Goal: Task Accomplishment & Management: Use online tool/utility

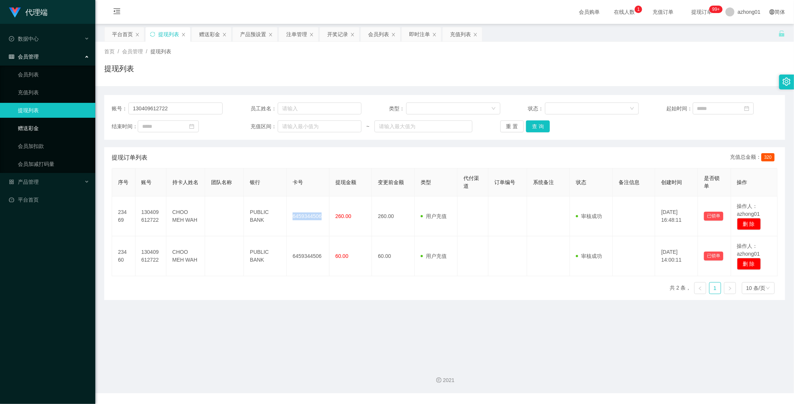
click at [28, 127] on link "赠送彩金" at bounding box center [53, 128] width 71 height 15
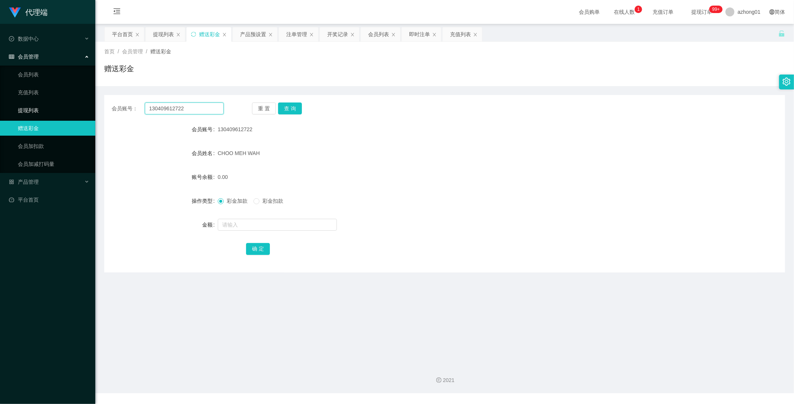
drag, startPoint x: 193, startPoint y: 110, endPoint x: 92, endPoint y: 104, distance: 100.7
click at [92, 104] on section "代理端 数据中心 会员管理 会员列表 充值列表 提现列表 赠送彩金 会员加扣款 会员加减打码量 产品管理 平台首页 保存配置 重置配置 整体风格设置 主题色 …" at bounding box center [397, 196] width 794 height 393
paste input "munfei01"
type input "munfei012"
click at [293, 108] on button "查 询" at bounding box center [290, 108] width 24 height 12
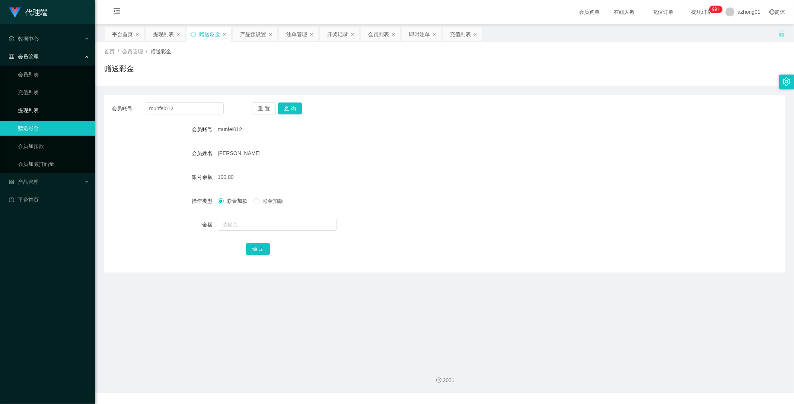
click at [28, 105] on link "提现列表" at bounding box center [53, 110] width 71 height 15
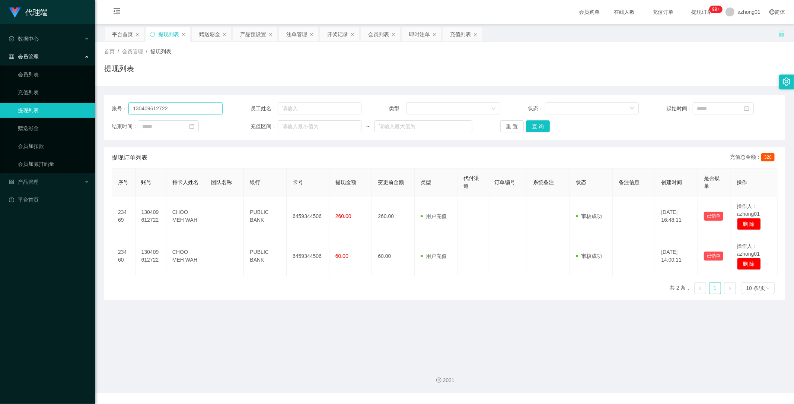
drag, startPoint x: 162, startPoint y: 108, endPoint x: 90, endPoint y: 108, distance: 72.2
click at [60, 98] on section "代理端 数据中心 会员管理 会员列表 充值列表 提现列表 赠送彩金 会员加扣款 会员加减打码量 产品管理 平台首页 保存配置 重置配置 整体风格设置 主题色 …" at bounding box center [397, 196] width 794 height 393
paste input "munfei01"
type input "munfei012"
click at [542, 125] on button "查 询" at bounding box center [538, 126] width 24 height 12
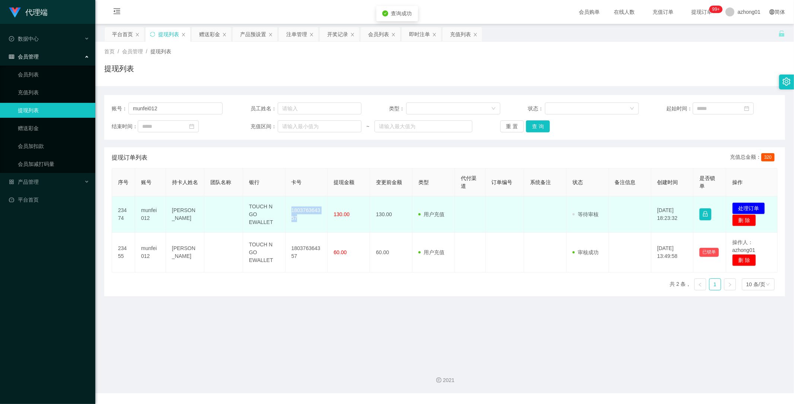
drag, startPoint x: 286, startPoint y: 209, endPoint x: 301, endPoint y: 227, distance: 24.1
click at [301, 227] on td "180376364357" at bounding box center [307, 214] width 42 height 36
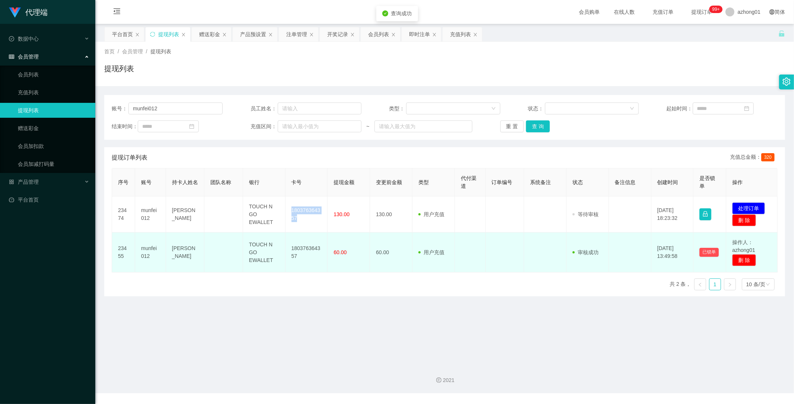
copy td "180376364357"
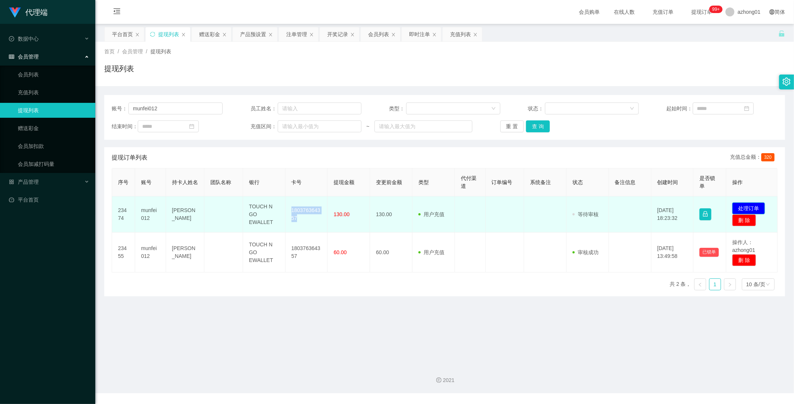
click at [739, 206] on button "处理订单" at bounding box center [748, 208] width 33 height 12
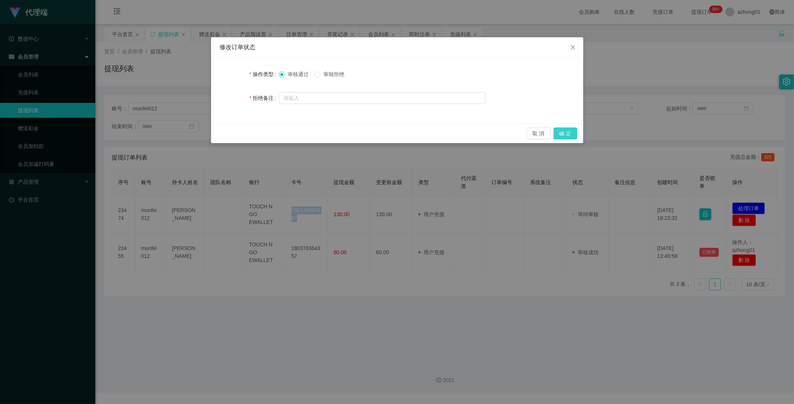
click at [569, 134] on button "确 定" at bounding box center [566, 133] width 24 height 12
